Goal: Transaction & Acquisition: Register for event/course

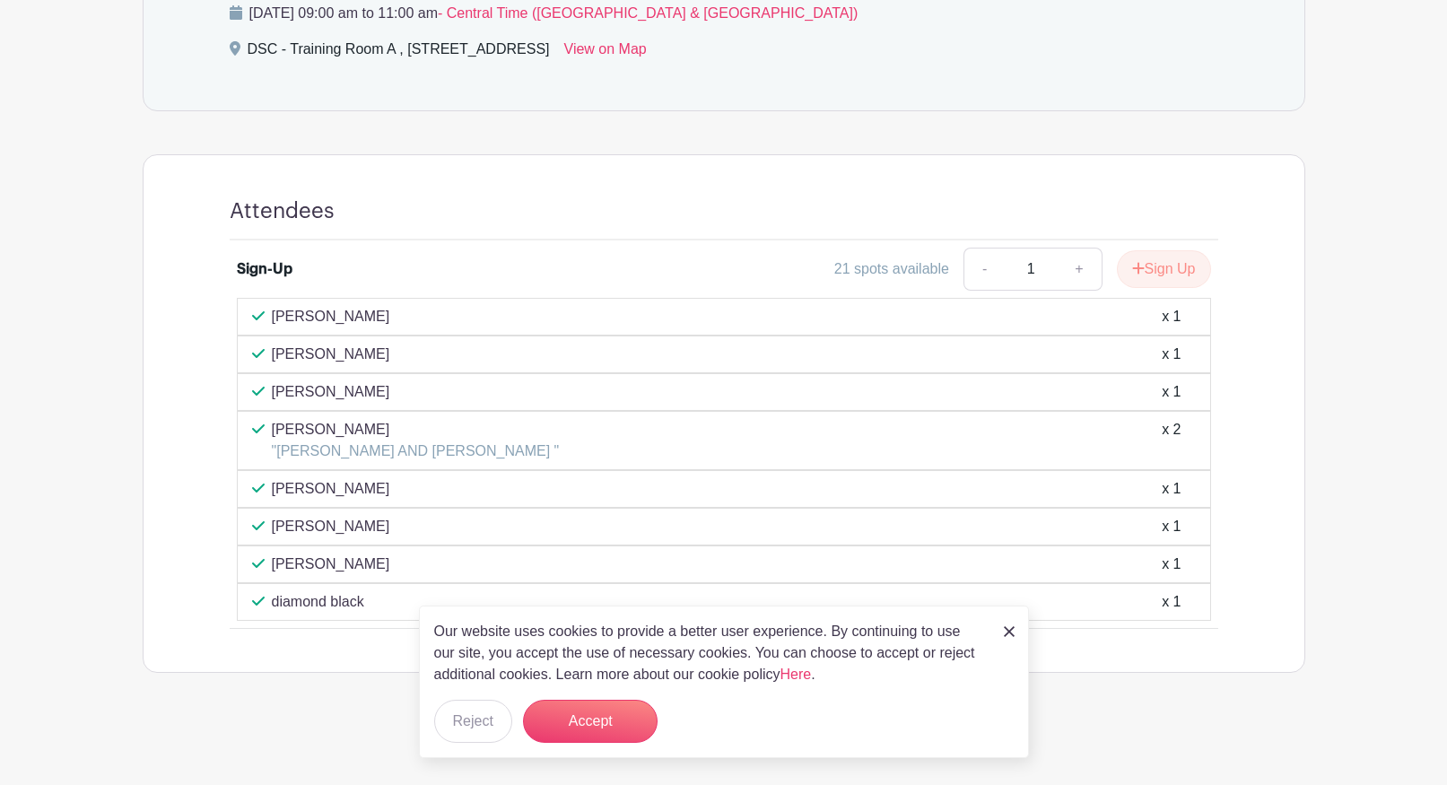
scroll to position [862, 0]
click at [1007, 624] on link at bounding box center [1009, 631] width 11 height 22
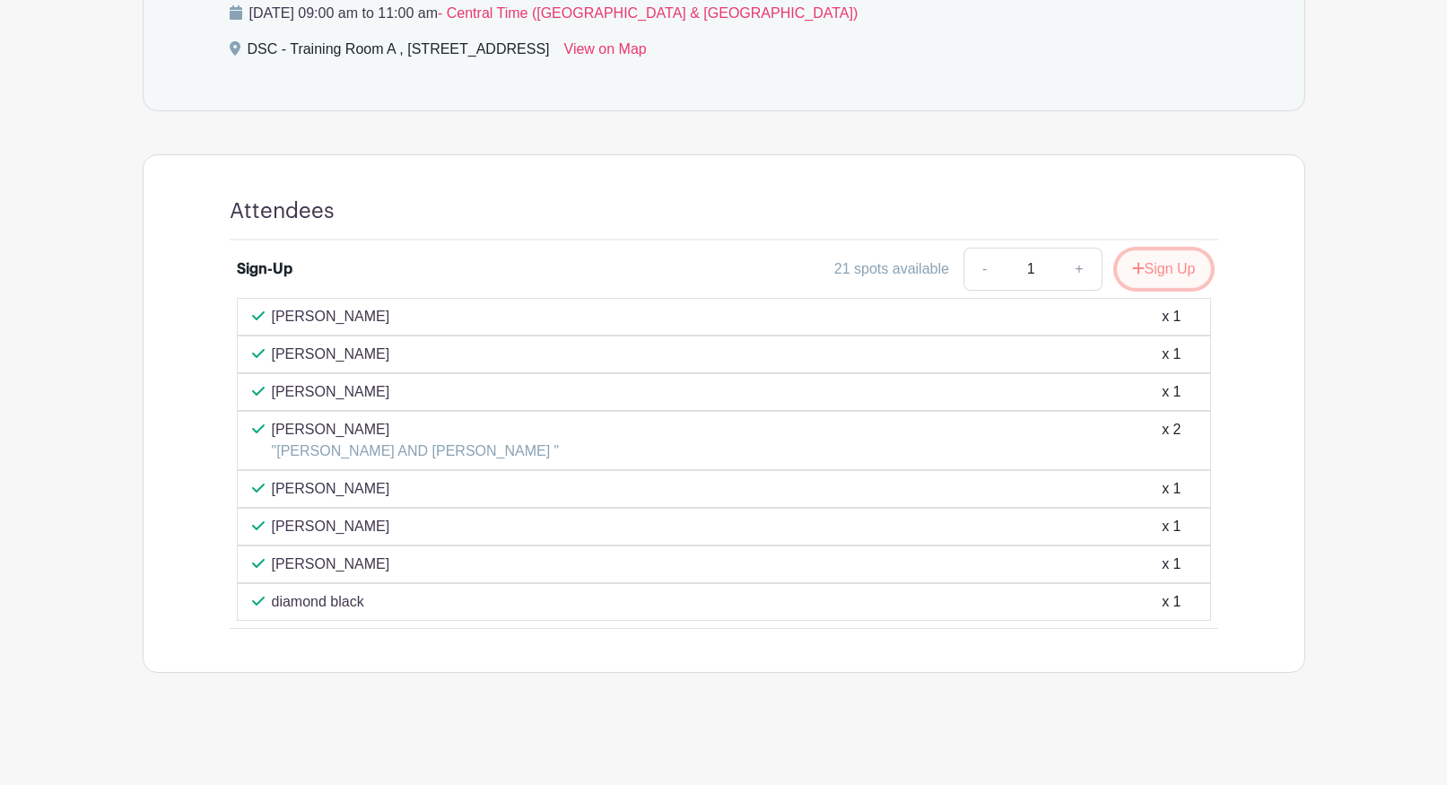
click at [1175, 269] on button "Sign Up" at bounding box center [1164, 269] width 94 height 38
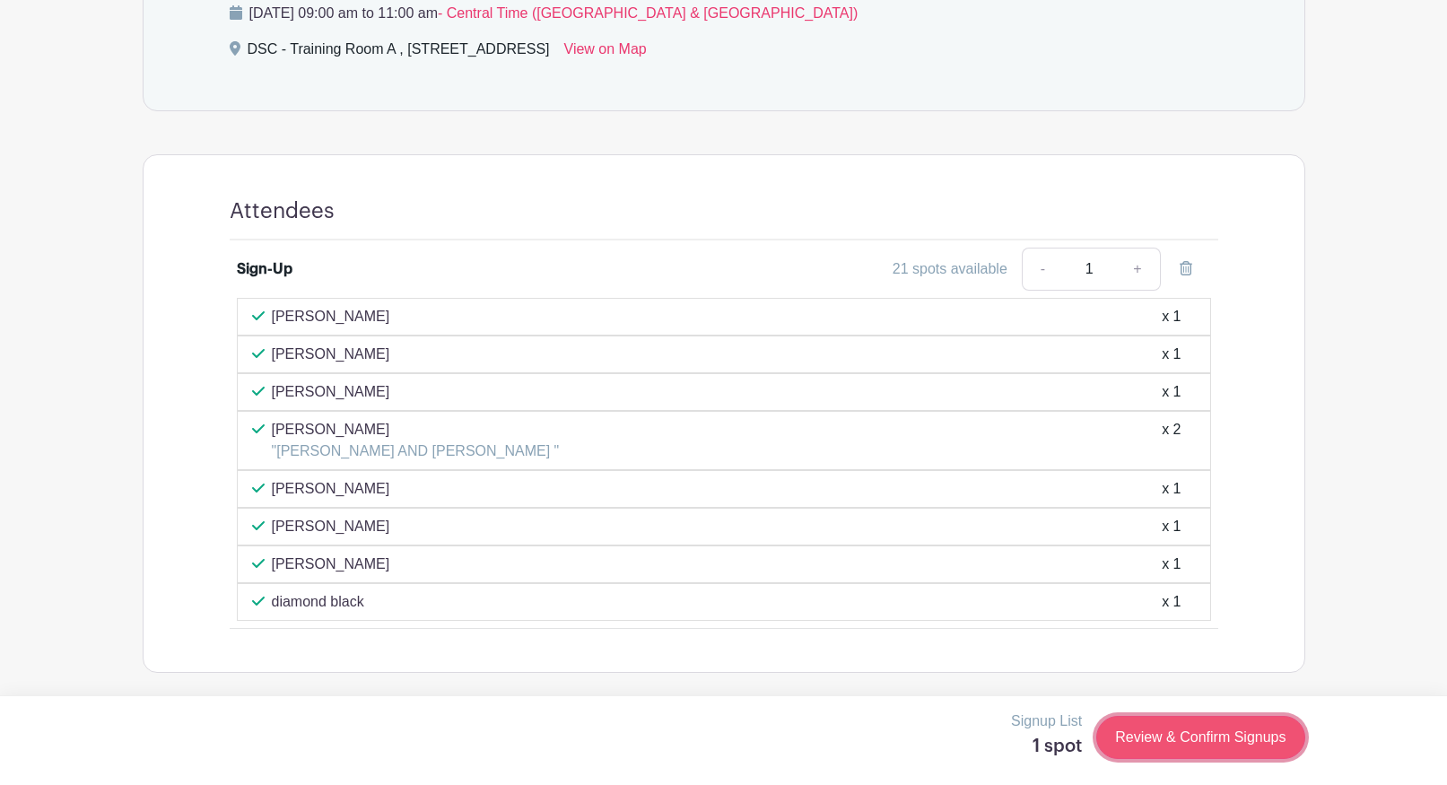
click at [1215, 745] on link "Review & Confirm Signups" at bounding box center [1200, 737] width 208 height 43
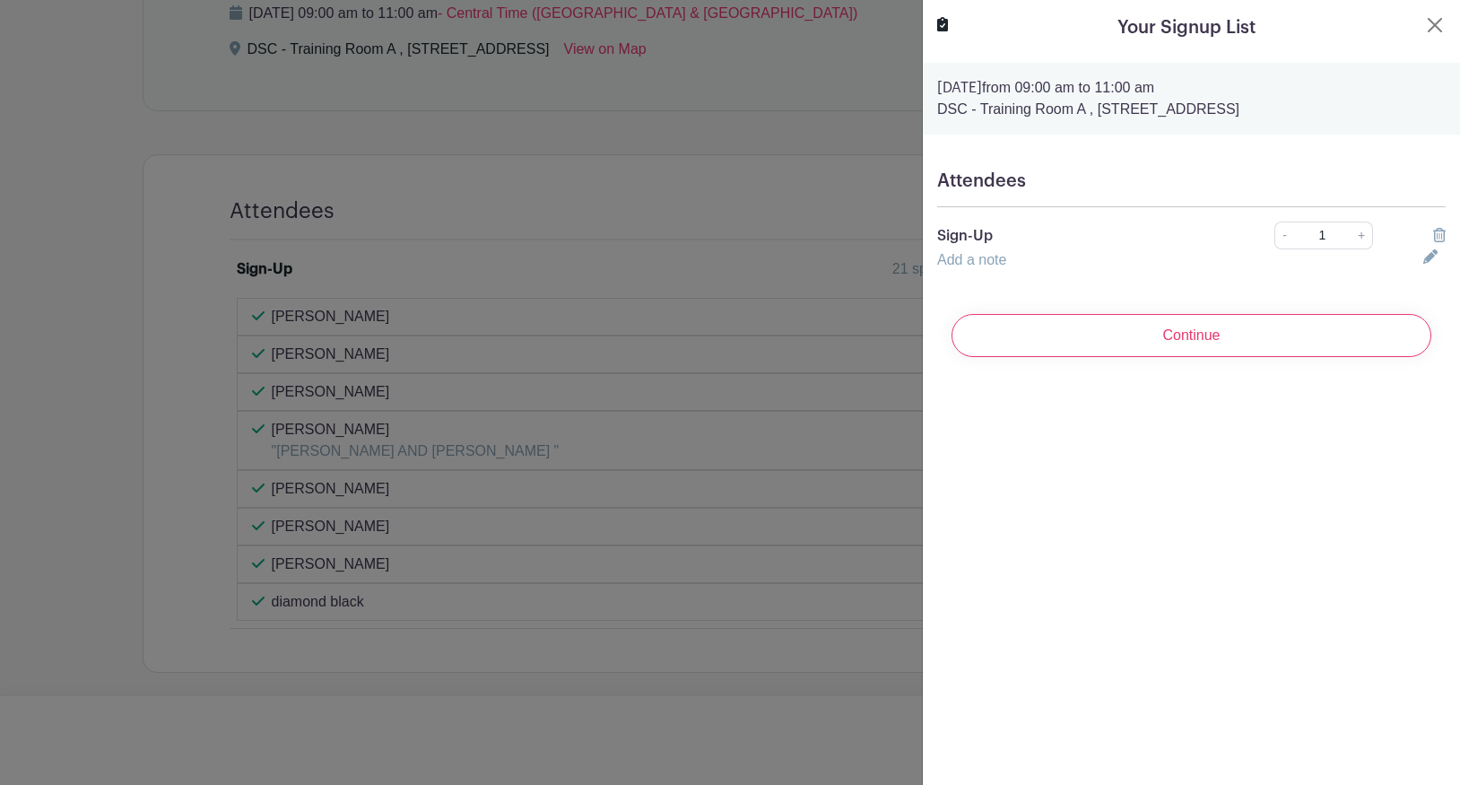
click at [1127, 181] on h5 "Attendees" at bounding box center [1191, 181] width 509 height 22
click at [1034, 174] on h5 "Attendees" at bounding box center [1191, 181] width 509 height 22
click at [1016, 271] on div "Attendees Sign-Up - 1 + Add a note" at bounding box center [1191, 220] width 537 height 129
click at [1424, 258] on icon at bounding box center [1431, 256] width 14 height 14
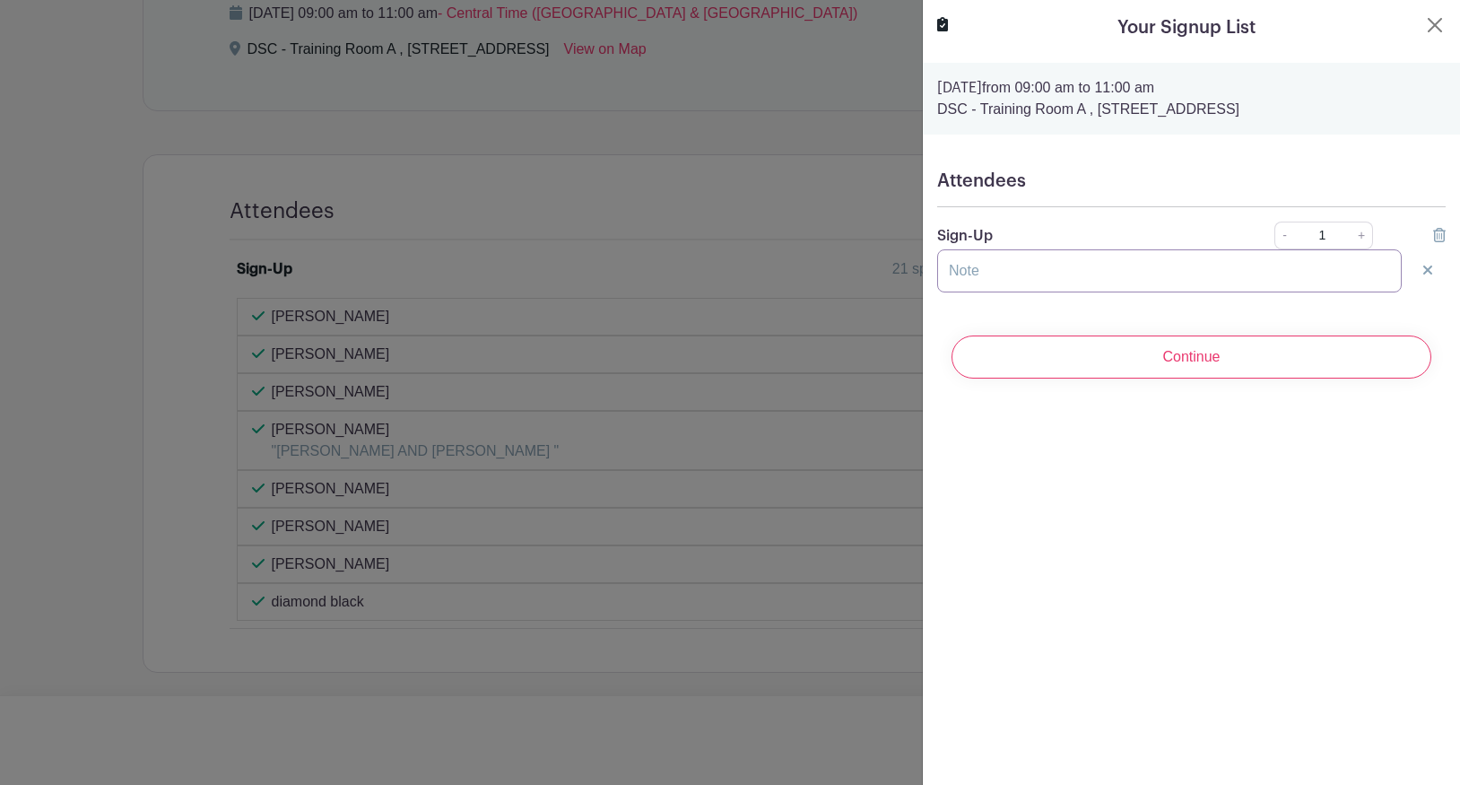
click at [1004, 278] on input "text" at bounding box center [1169, 270] width 465 height 43
type input "[PERSON_NAME]"
click at [1003, 429] on div "Your Signup List [DATE] 09:00 am to 11:00 am DSC - Training Room A , [STREET_AD…" at bounding box center [1191, 392] width 538 height 785
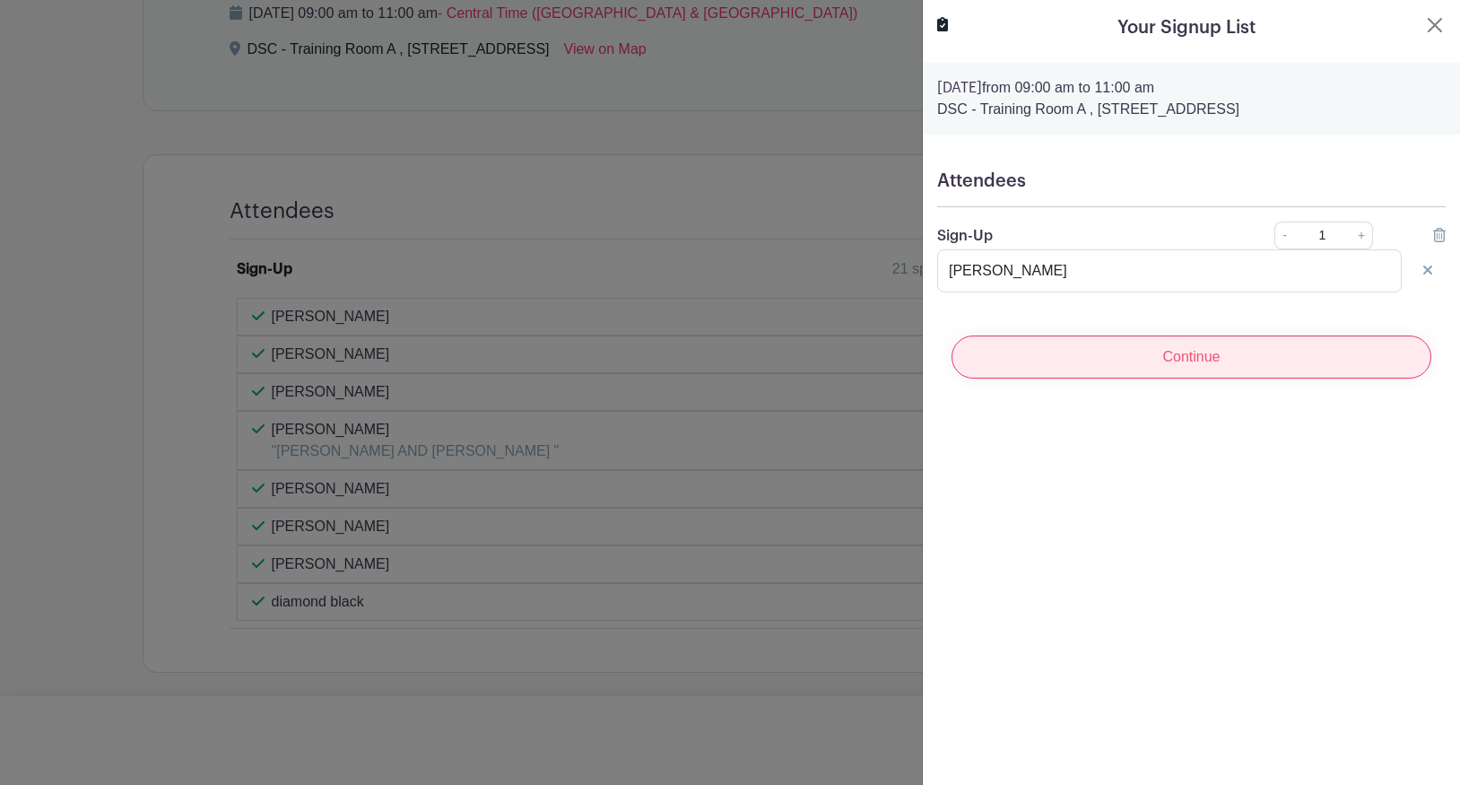
click at [1182, 362] on input "Continue" at bounding box center [1192, 357] width 480 height 43
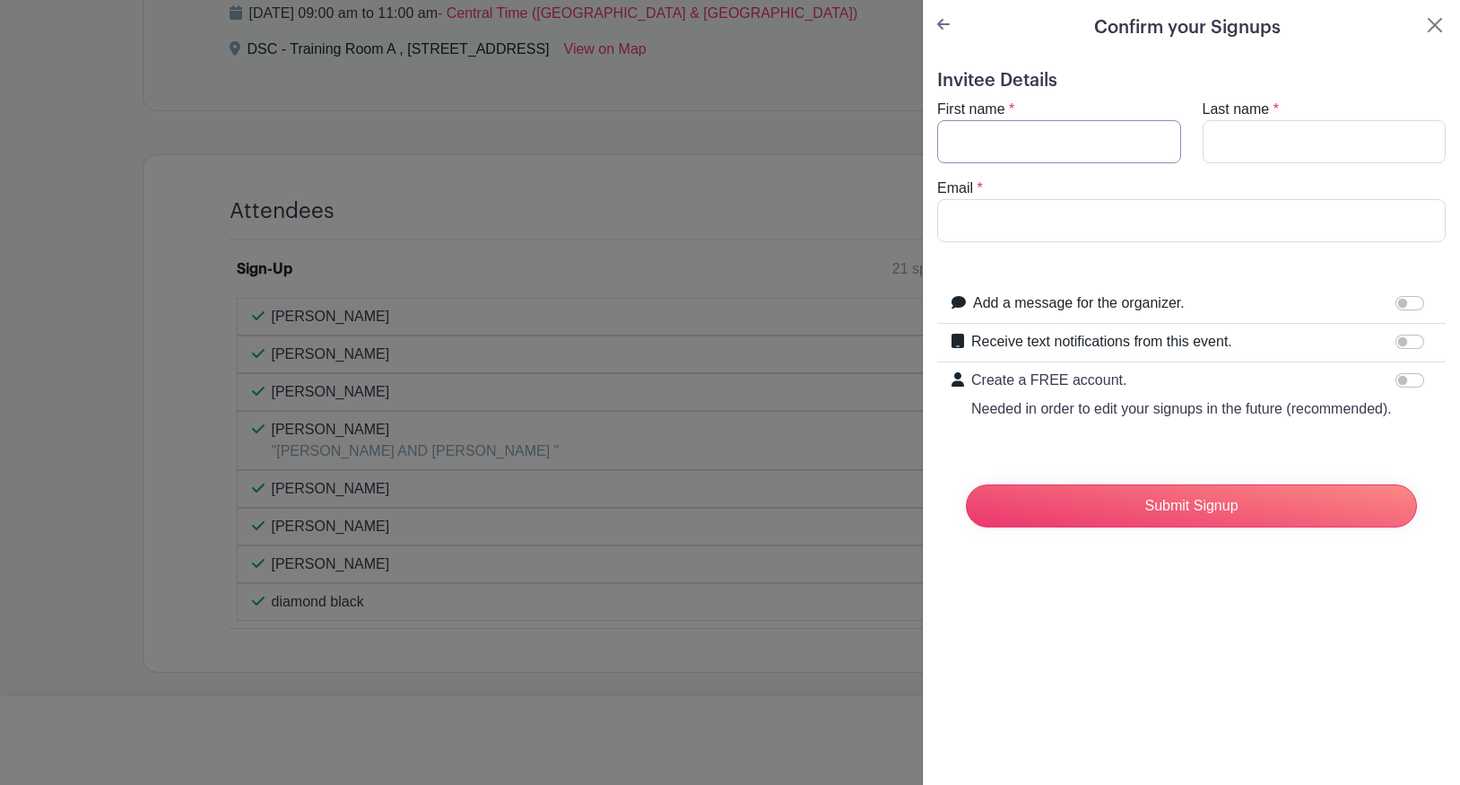
click at [971, 144] on input "First name" at bounding box center [1059, 141] width 244 height 43
type input "[PERSON_NAME]"
click at [1263, 141] on input "Last name" at bounding box center [1325, 141] width 244 height 43
type input "[PERSON_NAME]"
click at [1114, 202] on input "Email" at bounding box center [1191, 220] width 509 height 43
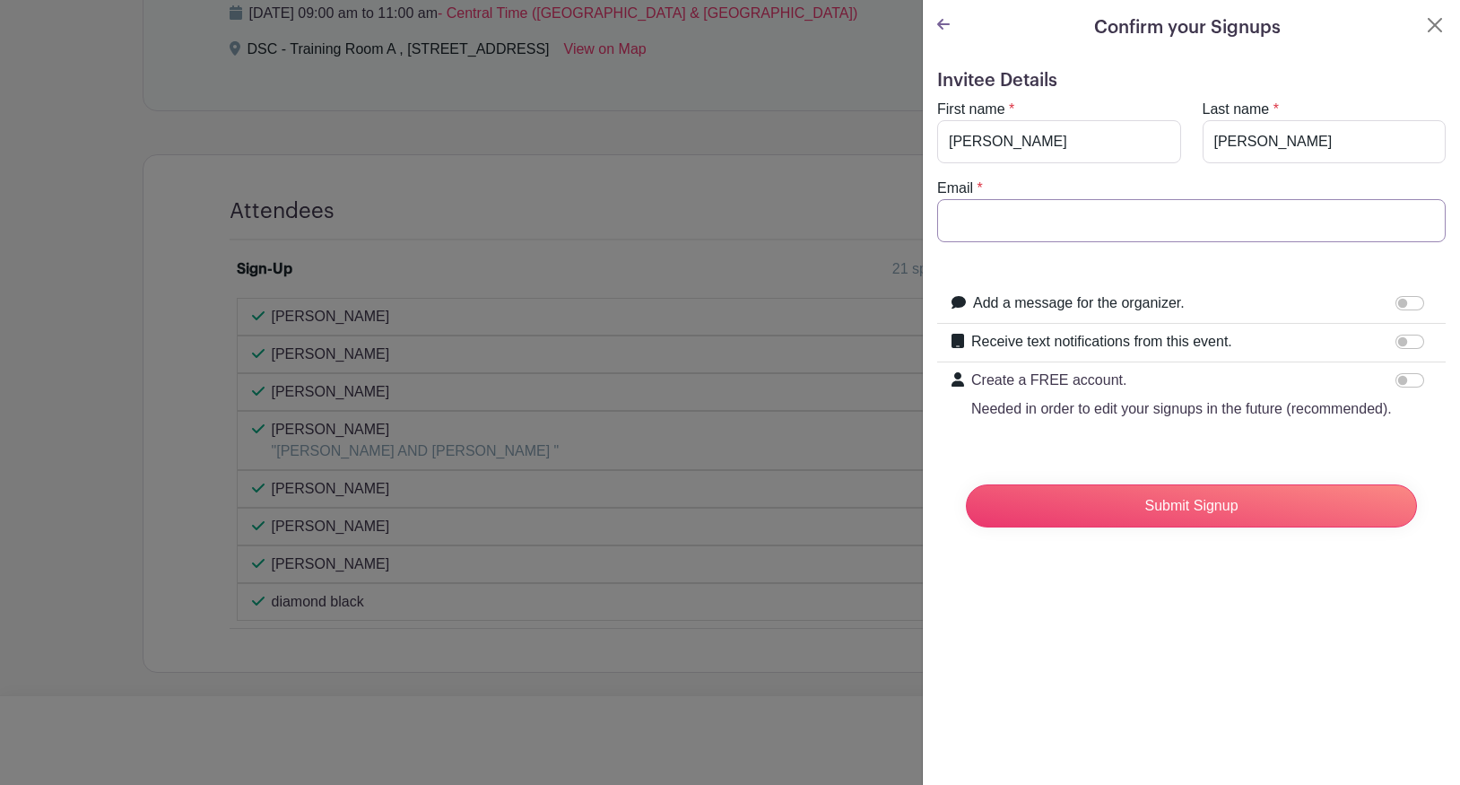
type input "[EMAIL_ADDRESS][DOMAIN_NAME]"
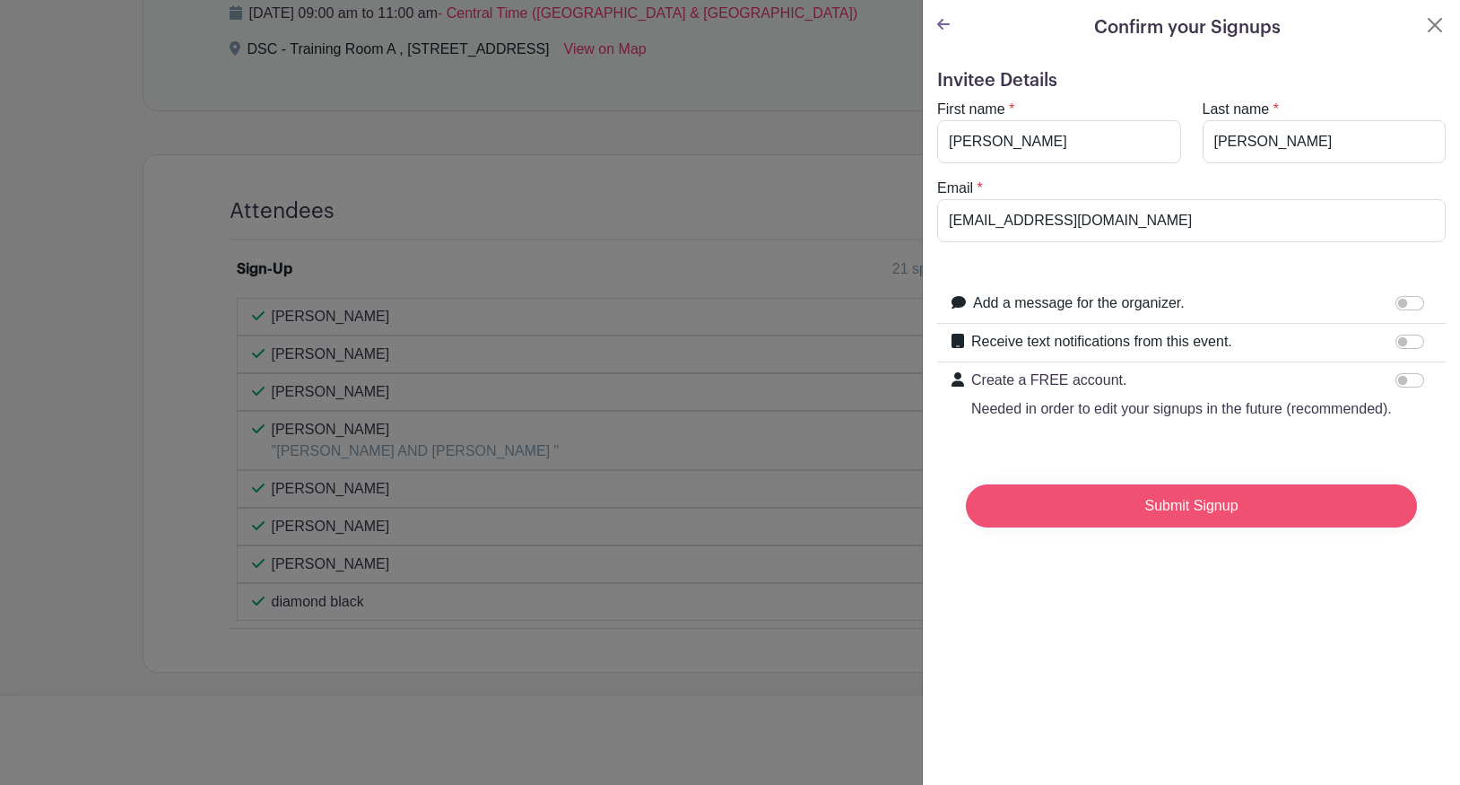
click at [1248, 527] on input "Submit Signup" at bounding box center [1191, 505] width 451 height 43
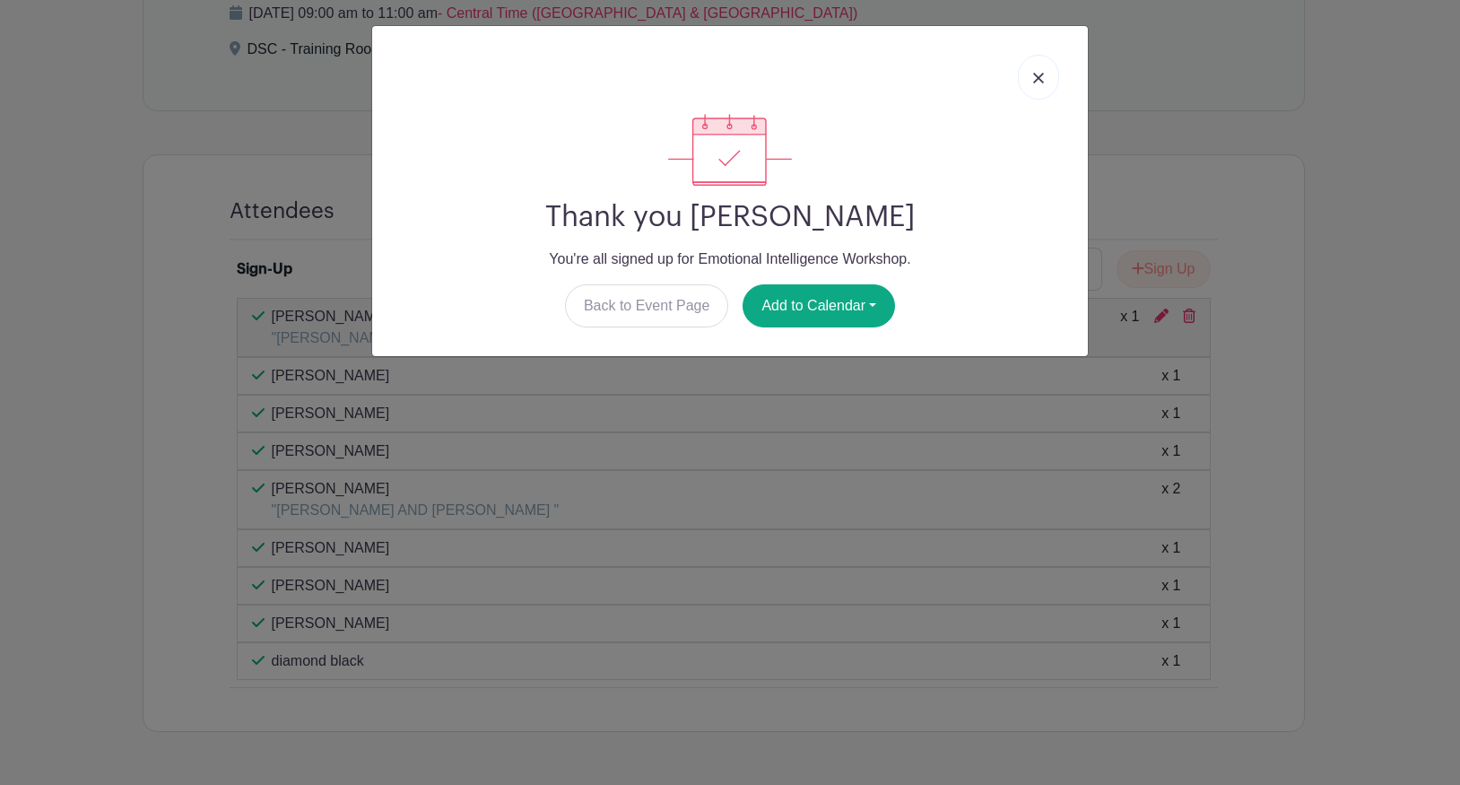
click at [1038, 73] on img at bounding box center [1038, 78] width 11 height 11
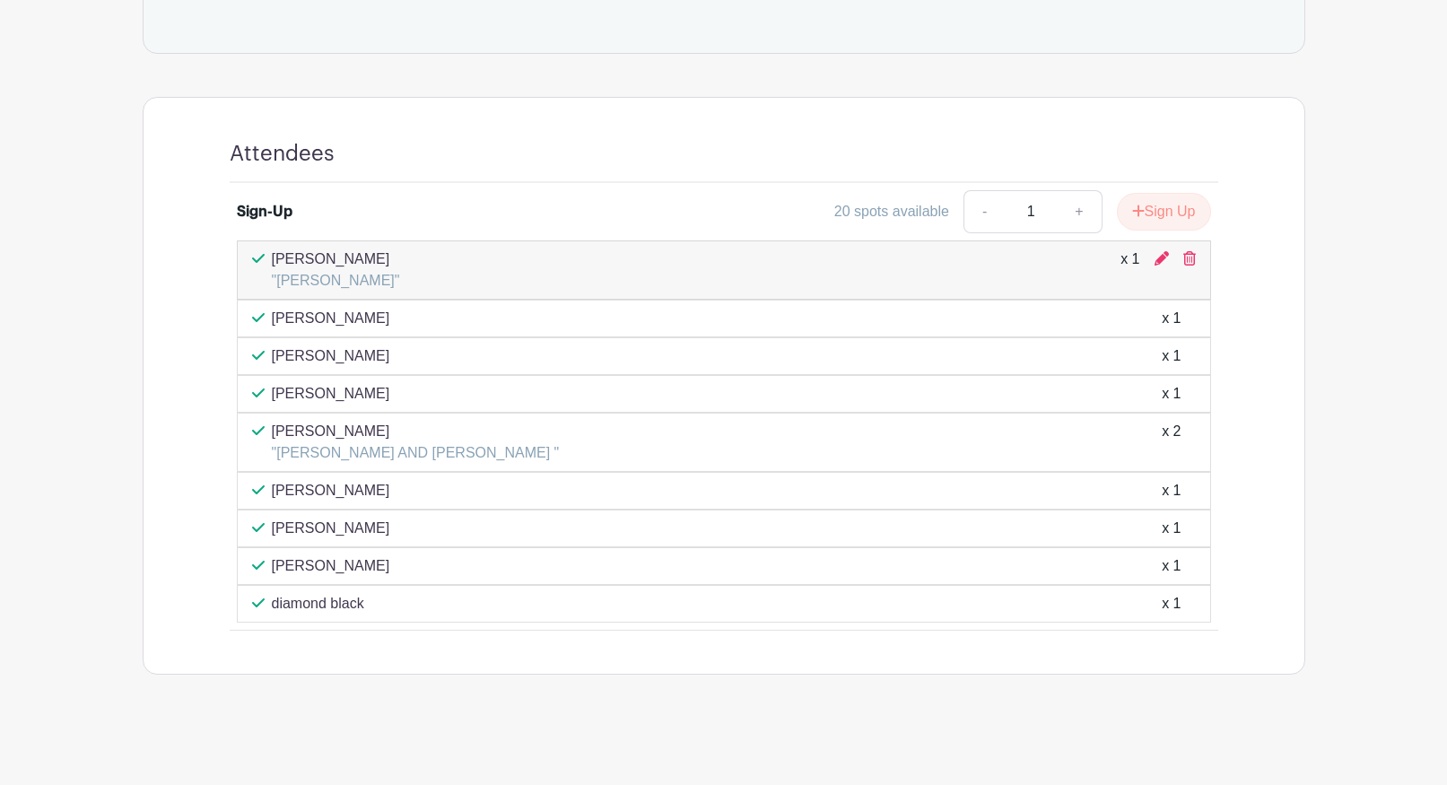
scroll to position [921, 0]
click at [1164, 251] on icon at bounding box center [1162, 256] width 14 height 14
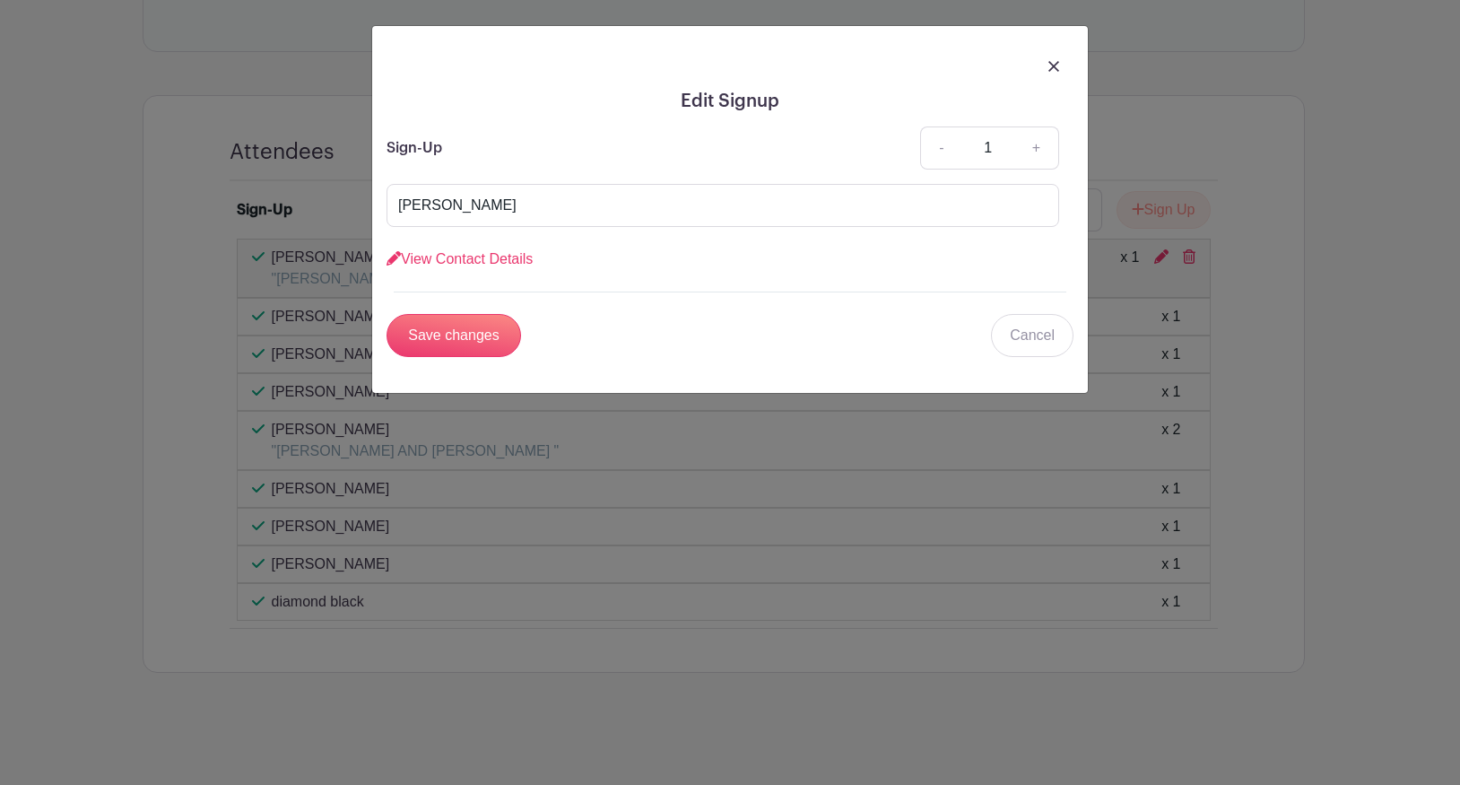
click at [1050, 64] on img at bounding box center [1054, 66] width 11 height 11
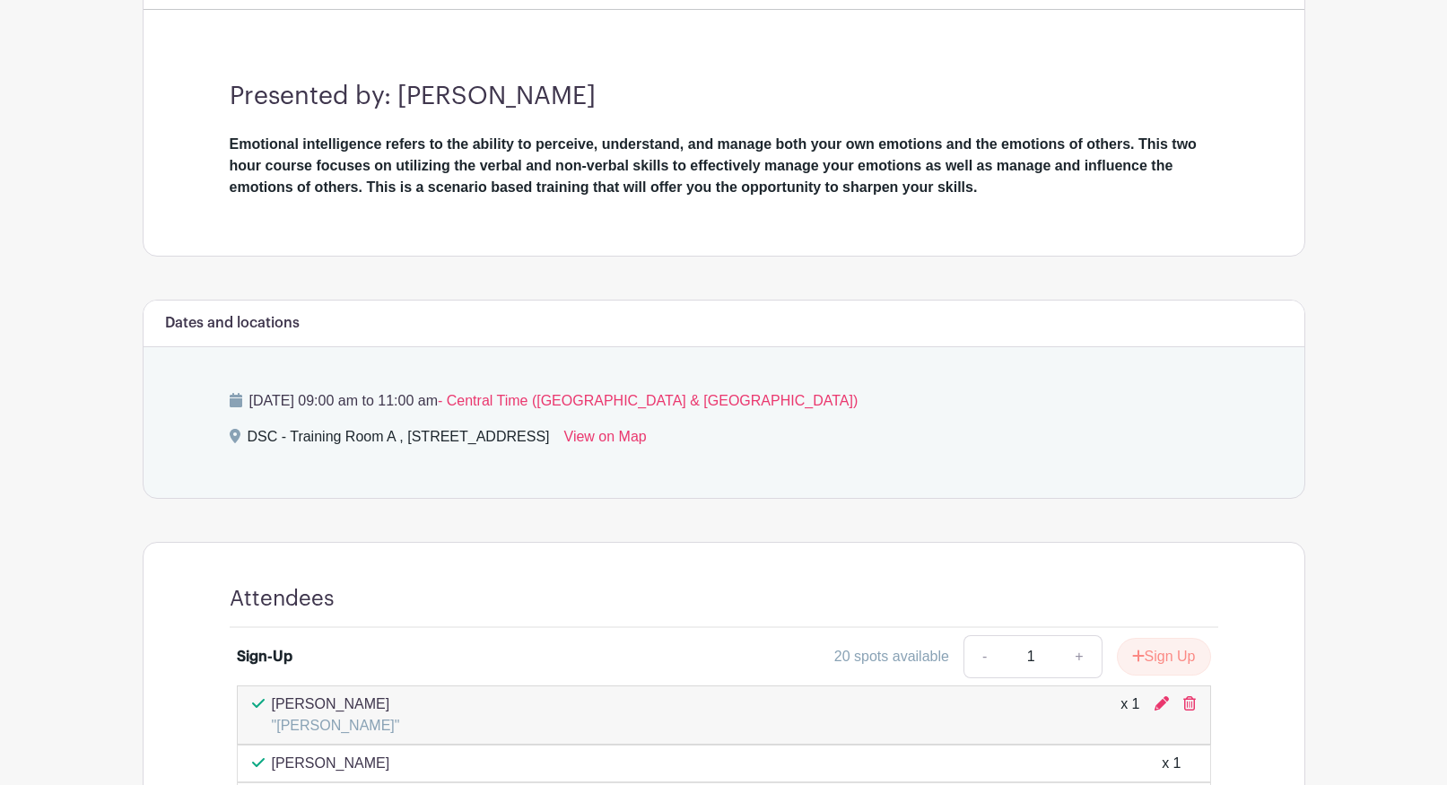
scroll to position [293, 0]
